Goal: Find specific page/section: Find specific page/section

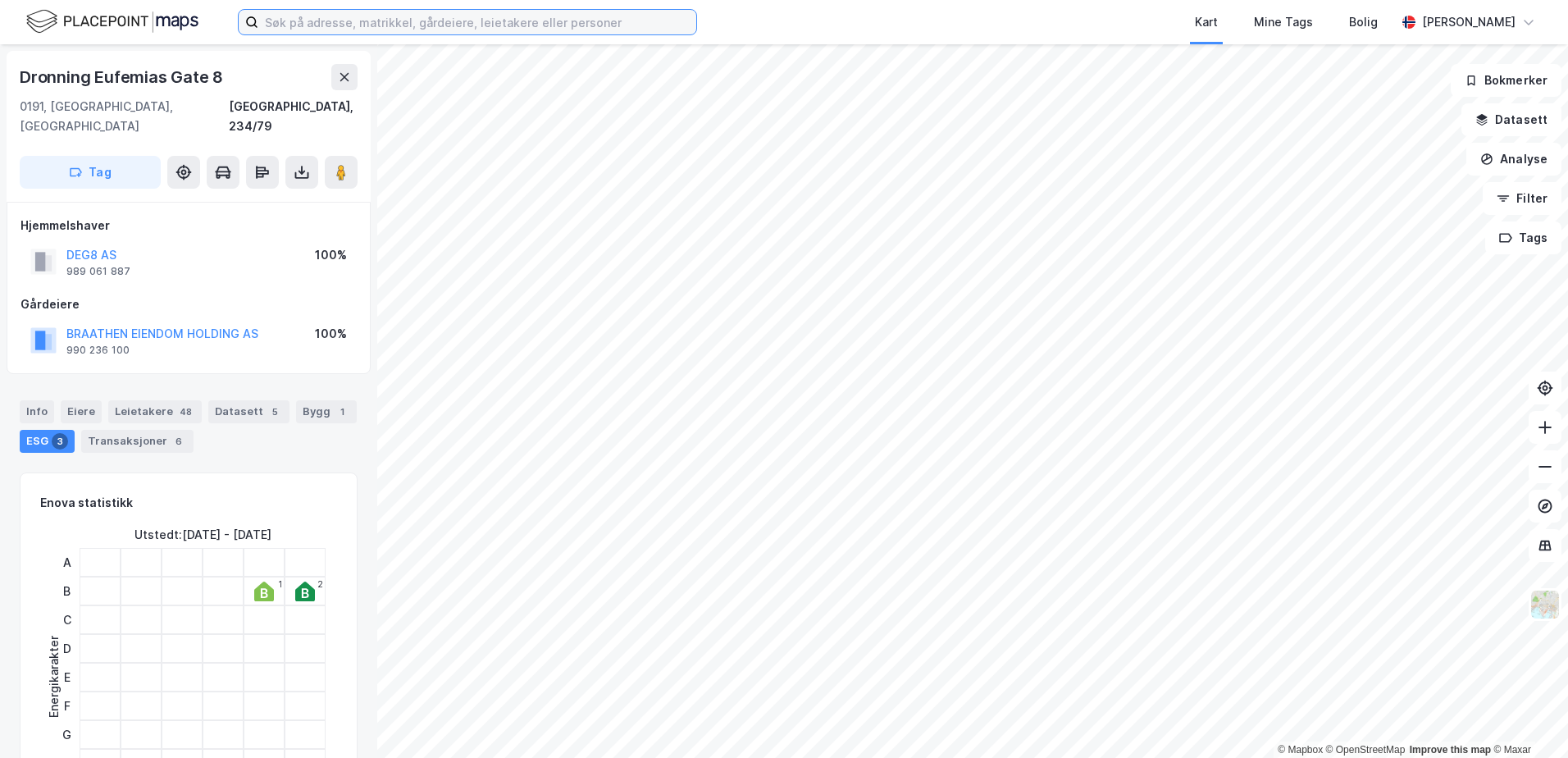
click at [387, 17] on input at bounding box center [476, 21] width 437 height 24
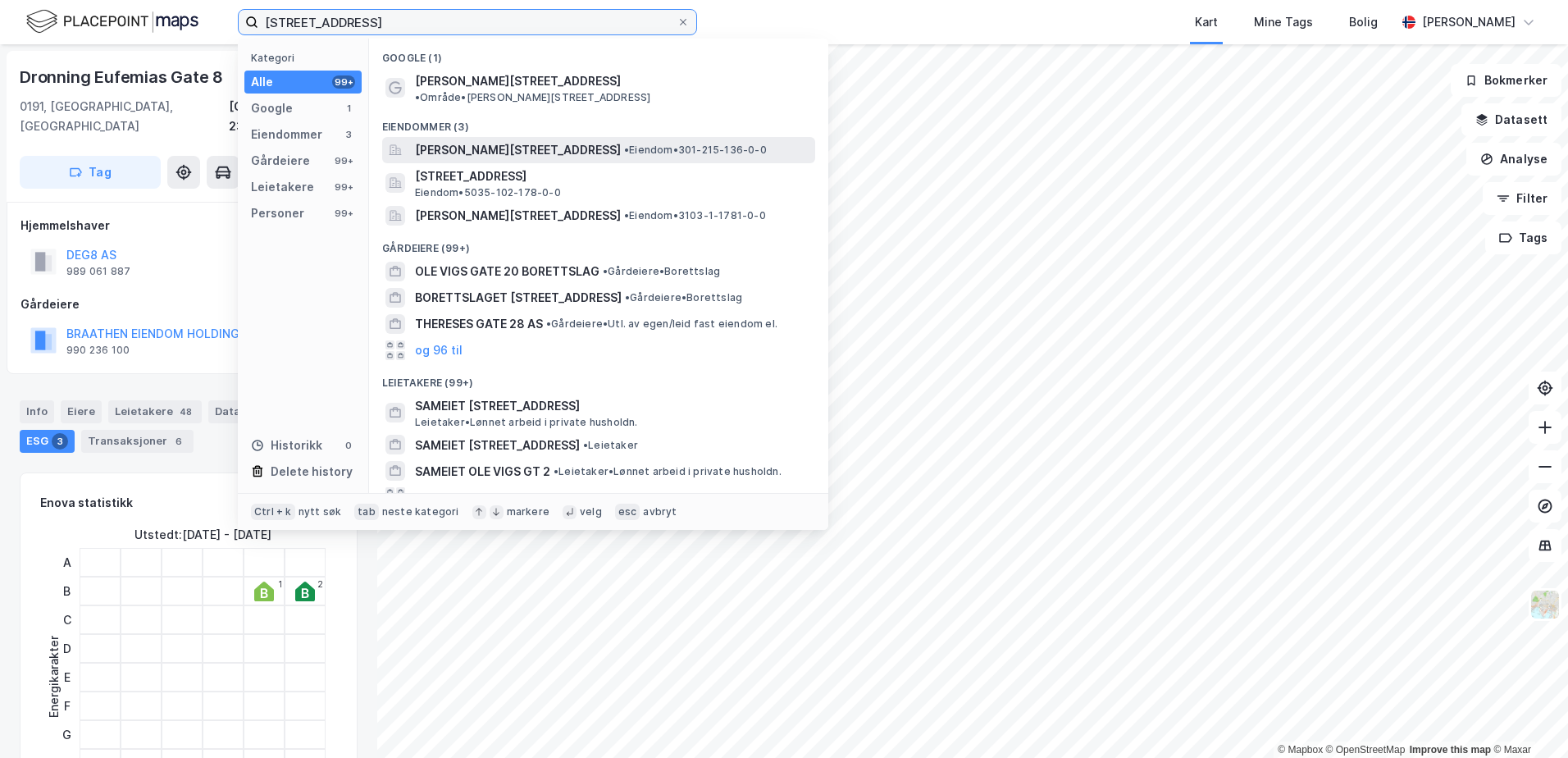
type input "[STREET_ADDRESS]"
click at [464, 140] on span "[PERSON_NAME][STREET_ADDRESS]" at bounding box center [518, 150] width 206 height 19
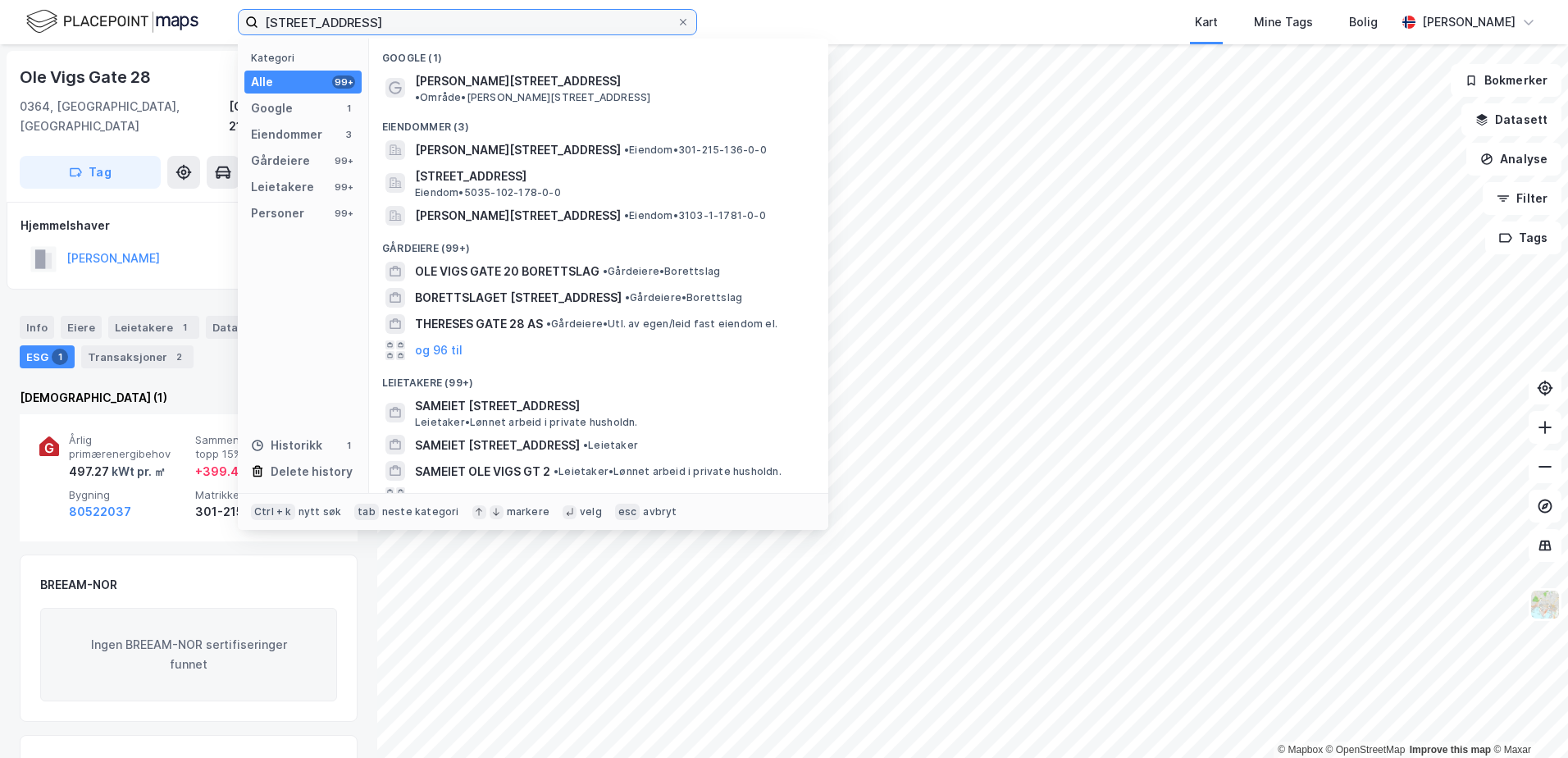
click at [403, 28] on input "[STREET_ADDRESS]" at bounding box center [466, 21] width 418 height 24
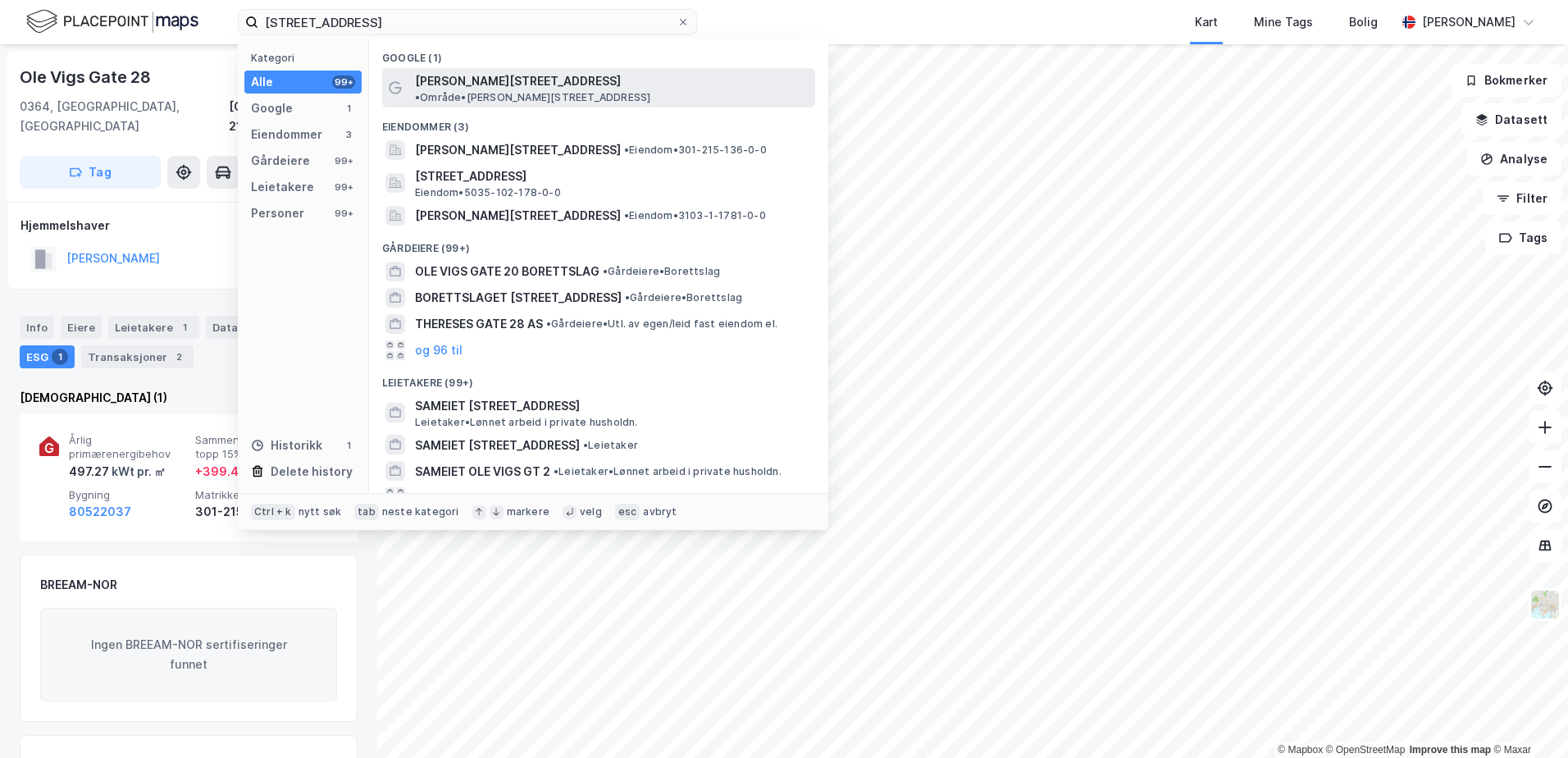
click at [475, 77] on span "[PERSON_NAME][STREET_ADDRESS]" at bounding box center [518, 81] width 206 height 19
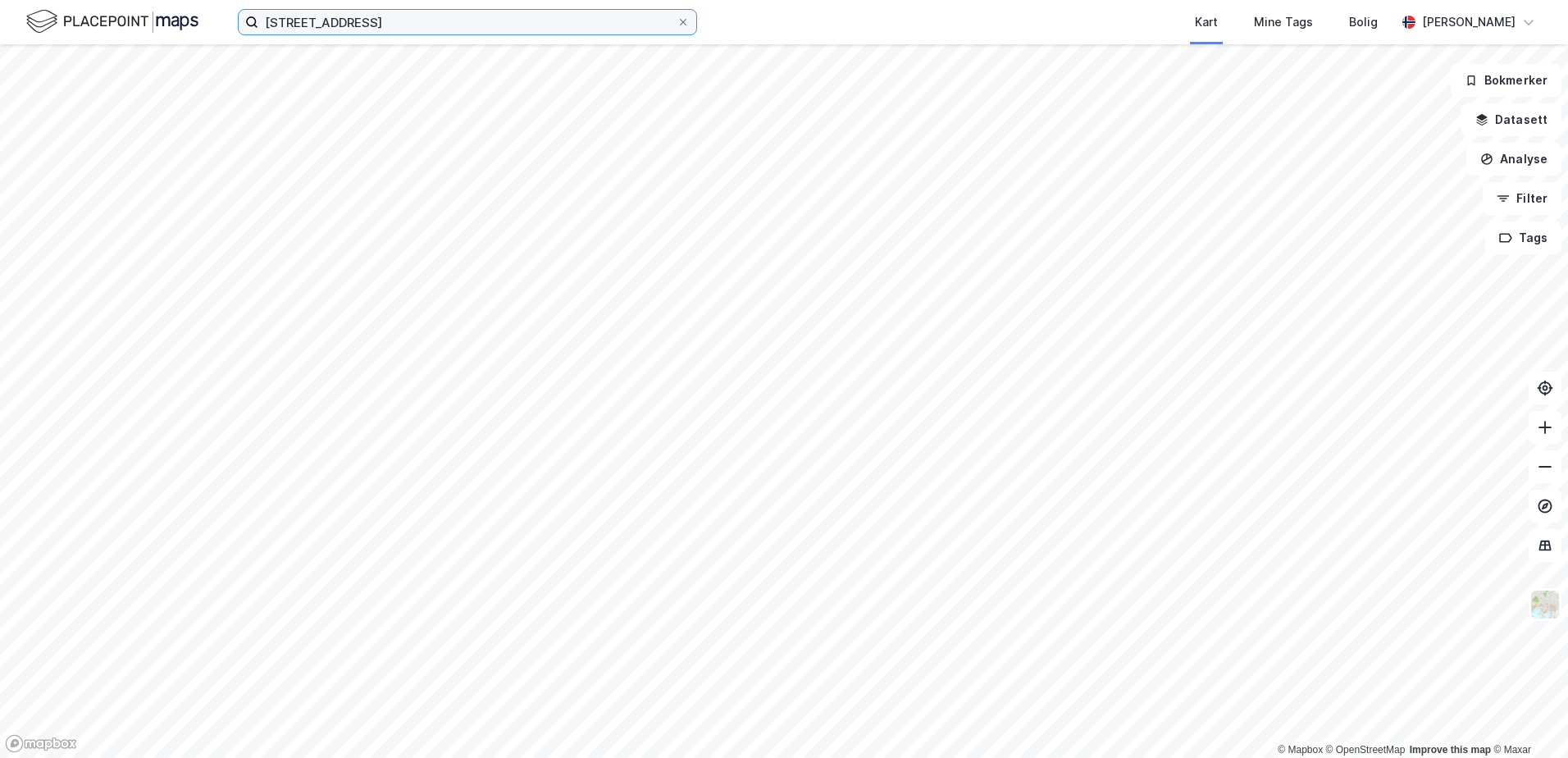
click at [388, 22] on input "[STREET_ADDRESS]" at bounding box center [466, 21] width 418 height 24
